Goal: Communication & Community: Participate in discussion

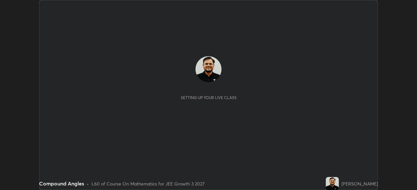
scroll to position [190, 416]
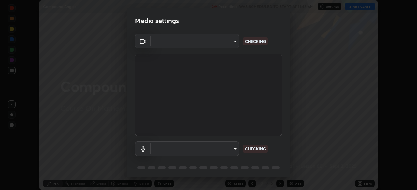
click at [231, 154] on body "Erase all Compound Angles Recording WAS SCHEDULED TO START AT 11:45 AM Settings…" at bounding box center [208, 95] width 417 height 190
type input "0098613ca96d1cb365b3845fa694b9755ae94ec2d7c0f75973c998bbbf9ace16"
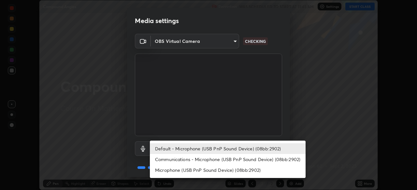
click at [227, 159] on li "Communications - Microphone (USB PnP Sound Device) (08bb:2902)" at bounding box center [228, 159] width 156 height 11
type input "communications"
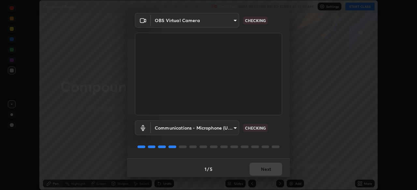
scroll to position [23, 0]
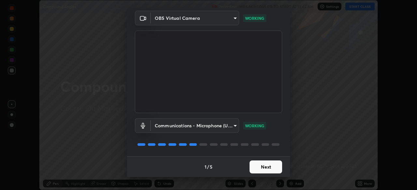
click at [264, 170] on button "Next" at bounding box center [265, 167] width 33 height 13
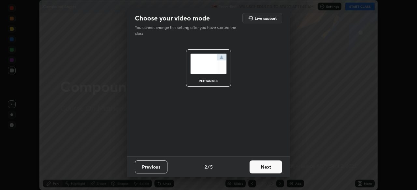
scroll to position [0, 0]
click at [270, 169] on button "Next" at bounding box center [265, 167] width 33 height 13
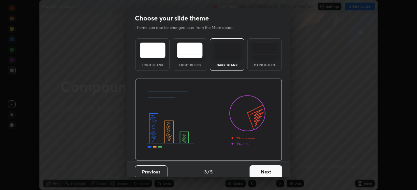
click at [276, 169] on button "Next" at bounding box center [265, 172] width 33 height 13
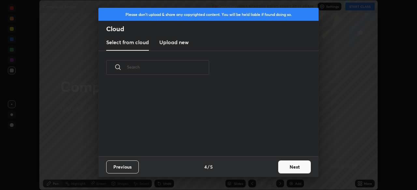
click at [289, 169] on button "Next" at bounding box center [294, 167] width 33 height 13
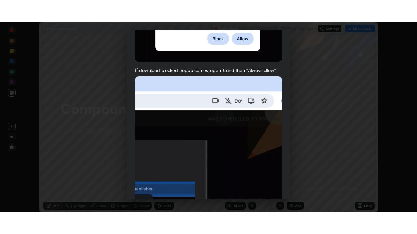
scroll to position [156, 0]
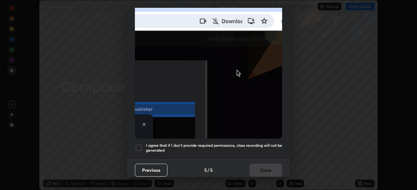
click at [141, 146] on div at bounding box center [139, 148] width 8 height 8
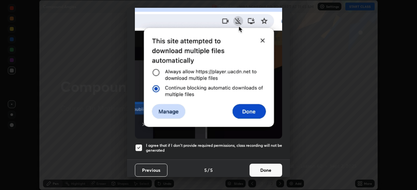
click at [263, 168] on button "Done" at bounding box center [265, 170] width 33 height 13
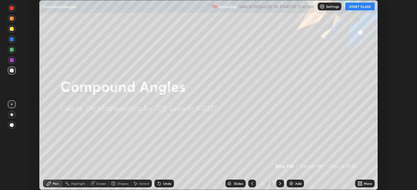
click at [355, 8] on button "START CLASS" at bounding box center [359, 7] width 29 height 8
click at [360, 185] on icon at bounding box center [359, 183] width 5 height 5
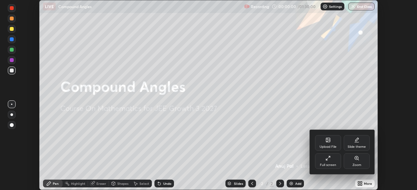
click at [330, 164] on div "Full screen" at bounding box center [328, 165] width 16 height 3
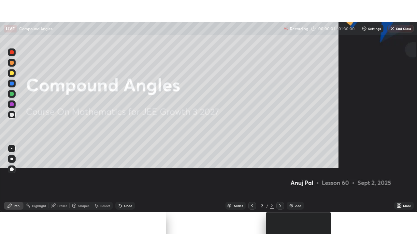
scroll to position [234, 417]
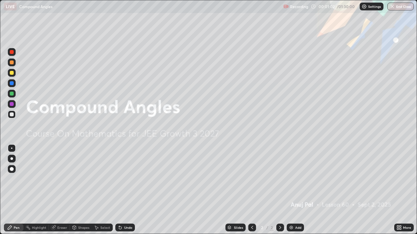
click at [295, 190] on div "Add" at bounding box center [298, 227] width 6 height 3
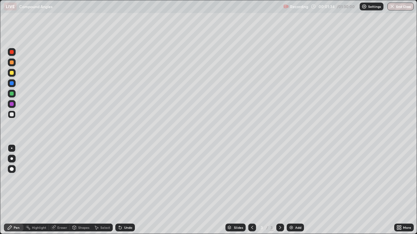
click at [12, 63] on div at bounding box center [12, 63] width 4 height 4
click at [125, 190] on div "Undo" at bounding box center [128, 227] width 8 height 3
click at [125, 190] on div "Undo" at bounding box center [125, 228] width 20 height 8
click at [124, 190] on div "Undo" at bounding box center [128, 227] width 8 height 3
click at [131, 190] on div "Undo" at bounding box center [128, 227] width 8 height 3
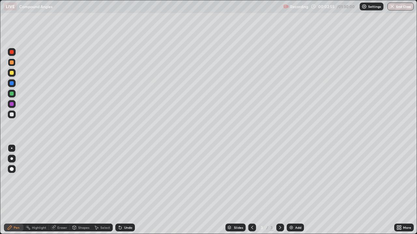
click at [133, 190] on div "Undo" at bounding box center [125, 228] width 20 height 8
click at [132, 190] on div "Undo" at bounding box center [125, 228] width 20 height 8
click at [12, 115] on div at bounding box center [12, 115] width 4 height 4
click at [124, 190] on div "Undo" at bounding box center [125, 228] width 20 height 8
click at [122, 190] on div "Undo" at bounding box center [125, 228] width 20 height 8
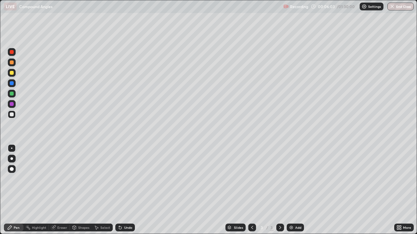
click at [126, 190] on div "Undo" at bounding box center [128, 227] width 8 height 3
click at [128, 190] on div "Undo" at bounding box center [128, 227] width 8 height 3
click at [130, 190] on div "Undo" at bounding box center [128, 227] width 8 height 3
click at [131, 190] on div "Undo" at bounding box center [125, 228] width 20 height 8
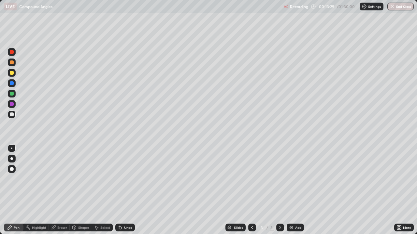
click at [12, 63] on div at bounding box center [12, 63] width 4 height 4
click at [293, 190] on div "Add" at bounding box center [294, 228] width 17 height 8
click at [125, 190] on div "Undo" at bounding box center [128, 227] width 8 height 3
click at [12, 115] on div at bounding box center [12, 115] width 4 height 4
click at [12, 65] on div at bounding box center [12, 63] width 8 height 8
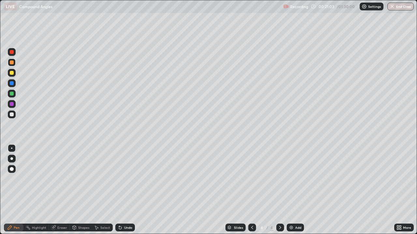
click at [126, 190] on div "Undo" at bounding box center [128, 227] width 8 height 3
click at [129, 190] on div "Undo" at bounding box center [128, 227] width 8 height 3
click at [14, 116] on div at bounding box center [12, 115] width 8 height 8
click at [130, 190] on div "Undo" at bounding box center [128, 227] width 8 height 3
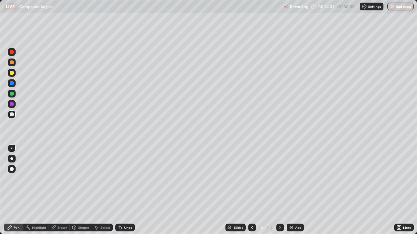
click at [130, 190] on div "Undo" at bounding box center [128, 227] width 8 height 3
click at [12, 94] on div at bounding box center [12, 94] width 4 height 4
click at [13, 115] on div at bounding box center [12, 115] width 4 height 4
click at [128, 190] on div "Undo" at bounding box center [128, 227] width 8 height 3
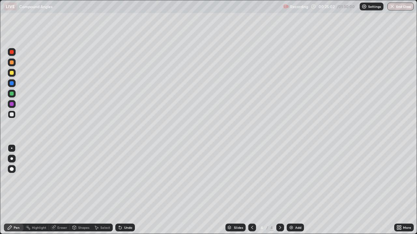
click at [128, 190] on div "Undo" at bounding box center [128, 227] width 8 height 3
click at [130, 190] on div "Undo" at bounding box center [128, 227] width 8 height 3
click at [130, 190] on div "Undo" at bounding box center [125, 228] width 20 height 8
click at [11, 94] on div at bounding box center [12, 94] width 4 height 4
click at [127, 190] on div "Undo" at bounding box center [128, 227] width 8 height 3
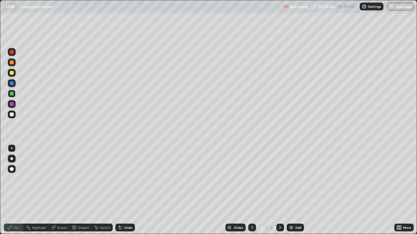
click at [131, 190] on div "Undo" at bounding box center [128, 227] width 8 height 3
click at [128, 190] on div "Undo" at bounding box center [128, 227] width 8 height 3
click at [128, 190] on div "Undo" at bounding box center [125, 228] width 20 height 8
click at [12, 60] on div at bounding box center [12, 63] width 8 height 8
click at [295, 190] on div "Add" at bounding box center [294, 228] width 17 height 8
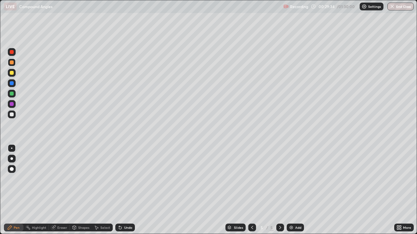
click at [126, 190] on div "Undo" at bounding box center [128, 227] width 8 height 3
click at [128, 190] on div "Undo" at bounding box center [128, 227] width 8 height 3
click at [127, 190] on div "Undo" at bounding box center [128, 227] width 8 height 3
click at [125, 190] on div "Undo" at bounding box center [128, 227] width 8 height 3
click at [124, 190] on div "Undo" at bounding box center [128, 227] width 8 height 3
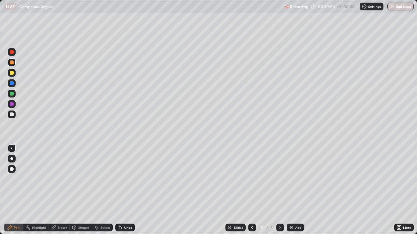
click at [124, 190] on div "Undo" at bounding box center [128, 227] width 8 height 3
click at [127, 190] on div "Undo" at bounding box center [128, 227] width 8 height 3
click at [128, 190] on div "Undo" at bounding box center [128, 227] width 8 height 3
click at [12, 116] on div at bounding box center [12, 115] width 4 height 4
click at [128, 190] on div "Undo" at bounding box center [128, 227] width 8 height 3
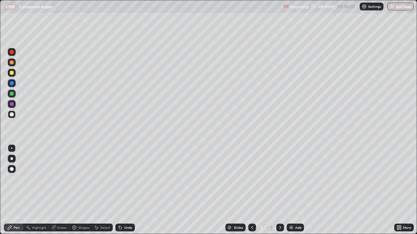
click at [128, 190] on div "Undo" at bounding box center [125, 228] width 20 height 8
click at [15, 63] on div at bounding box center [12, 63] width 8 height 8
click at [126, 190] on div "Undo" at bounding box center [128, 227] width 8 height 3
click at [291, 190] on img at bounding box center [290, 227] width 5 height 5
click at [12, 94] on div at bounding box center [12, 94] width 4 height 4
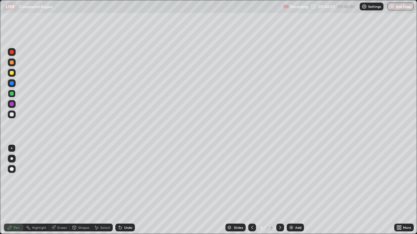
click at [122, 190] on div "Undo" at bounding box center [125, 228] width 20 height 8
click at [125, 190] on div "Undo" at bounding box center [128, 227] width 8 height 3
click at [12, 115] on div at bounding box center [12, 115] width 4 height 4
click at [121, 190] on icon at bounding box center [119, 227] width 5 height 5
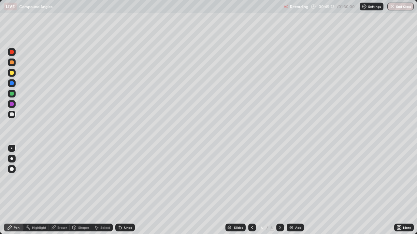
click at [11, 95] on div at bounding box center [12, 94] width 4 height 4
click at [11, 113] on div at bounding box center [12, 115] width 4 height 4
click at [129, 190] on div "Undo" at bounding box center [128, 227] width 8 height 3
click at [128, 190] on div "Undo" at bounding box center [128, 227] width 8 height 3
click at [123, 190] on div "Undo" at bounding box center [125, 228] width 20 height 8
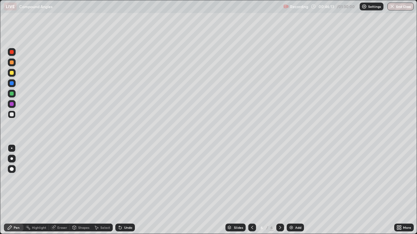
click at [125, 190] on div "Undo" at bounding box center [128, 227] width 8 height 3
click at [13, 73] on div at bounding box center [12, 73] width 4 height 4
click at [14, 117] on div at bounding box center [12, 115] width 8 height 8
click at [11, 64] on div at bounding box center [12, 63] width 4 height 4
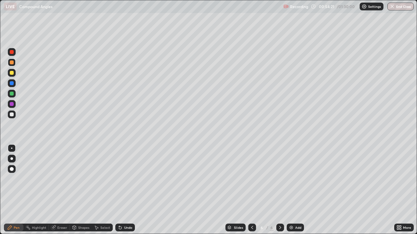
click at [290, 190] on img at bounding box center [290, 227] width 5 height 5
click at [13, 92] on div at bounding box center [12, 94] width 4 height 4
click at [12, 115] on div at bounding box center [12, 115] width 4 height 4
click at [126, 190] on div "Undo" at bounding box center [128, 227] width 8 height 3
click at [124, 190] on div "Undo" at bounding box center [128, 227] width 8 height 3
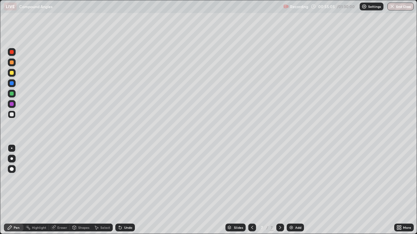
click at [127, 190] on div "Undo" at bounding box center [128, 227] width 8 height 3
click at [125, 190] on div "Undo" at bounding box center [128, 227] width 8 height 3
click at [12, 95] on div at bounding box center [12, 94] width 4 height 4
click at [12, 115] on div at bounding box center [12, 115] width 4 height 4
click at [119, 190] on icon at bounding box center [119, 226] width 1 height 1
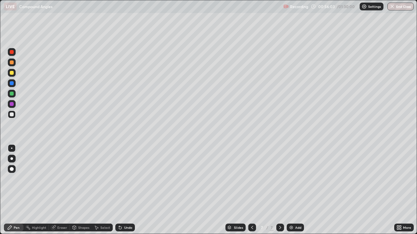
click at [122, 190] on div "Undo" at bounding box center [125, 228] width 20 height 8
click at [128, 190] on div "Undo" at bounding box center [128, 227] width 8 height 3
click at [131, 190] on div "Undo" at bounding box center [128, 227] width 8 height 3
click at [129, 190] on div "Undo" at bounding box center [128, 227] width 8 height 3
click at [15, 93] on div at bounding box center [12, 94] width 8 height 8
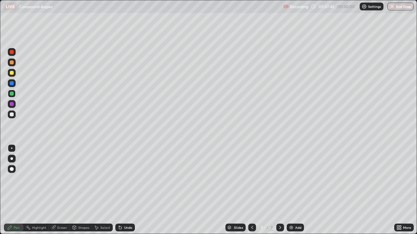
click at [14, 72] on div at bounding box center [12, 73] width 8 height 8
click at [132, 190] on div "Undo" at bounding box center [125, 228] width 20 height 8
click at [130, 190] on div "Undo" at bounding box center [125, 228] width 20 height 8
click at [12, 117] on div at bounding box center [12, 115] width 8 height 8
click at [11, 94] on div at bounding box center [12, 94] width 4 height 4
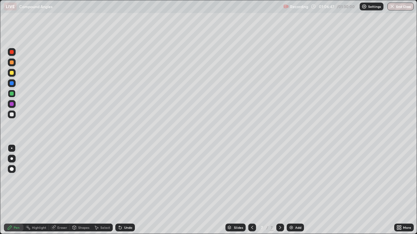
click at [12, 115] on div at bounding box center [12, 115] width 4 height 4
click at [128, 190] on div "Undo" at bounding box center [125, 228] width 20 height 8
click at [123, 190] on div "Undo" at bounding box center [125, 228] width 20 height 8
click at [12, 74] on div at bounding box center [12, 73] width 4 height 4
click at [11, 63] on div at bounding box center [12, 63] width 4 height 4
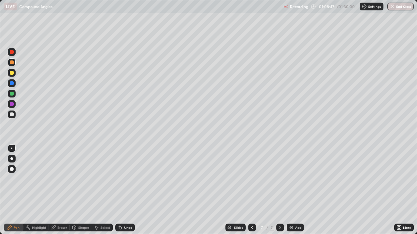
click at [289, 190] on img at bounding box center [290, 227] width 5 height 5
click at [122, 190] on div "Undo" at bounding box center [125, 228] width 20 height 8
click at [128, 190] on div "Undo" at bounding box center [128, 227] width 8 height 3
click at [15, 116] on div at bounding box center [12, 115] width 8 height 8
click at [125, 190] on div "Undo" at bounding box center [128, 227] width 8 height 3
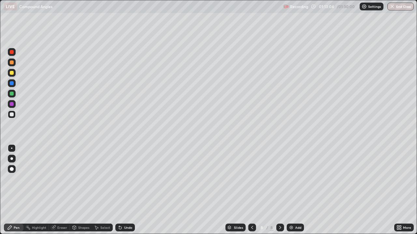
click at [125, 190] on div "Undo" at bounding box center [128, 227] width 8 height 3
click at [122, 190] on div "Undo" at bounding box center [125, 228] width 20 height 8
click at [126, 190] on div "Undo" at bounding box center [128, 227] width 8 height 3
click at [128, 190] on div "Undo" at bounding box center [128, 227] width 8 height 3
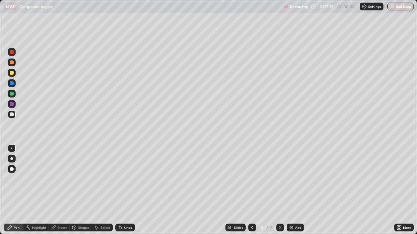
click at [130, 190] on div "Undo" at bounding box center [128, 227] width 8 height 3
click at [12, 62] on div at bounding box center [12, 63] width 4 height 4
click at [393, 8] on img "button" at bounding box center [391, 6] width 5 height 5
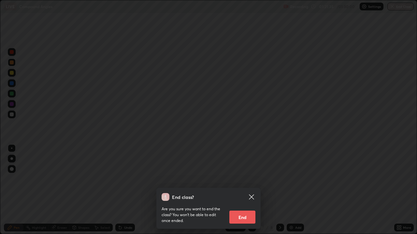
click at [242, 190] on button "End" at bounding box center [242, 217] width 26 height 13
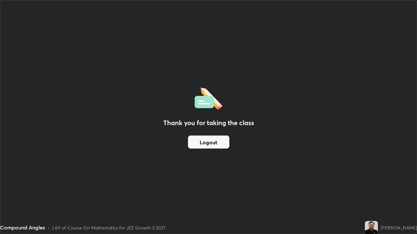
click at [224, 143] on button "Logout" at bounding box center [208, 142] width 41 height 13
